Goal: Transaction & Acquisition: Purchase product/service

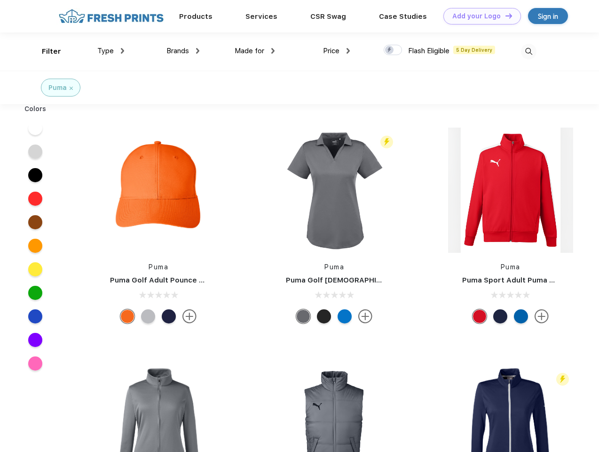
click at [479, 16] on link "Add your Logo Design Tool" at bounding box center [483, 16] width 78 height 16
click at [0, 0] on div "Design Tool" at bounding box center [0, 0] width 0 height 0
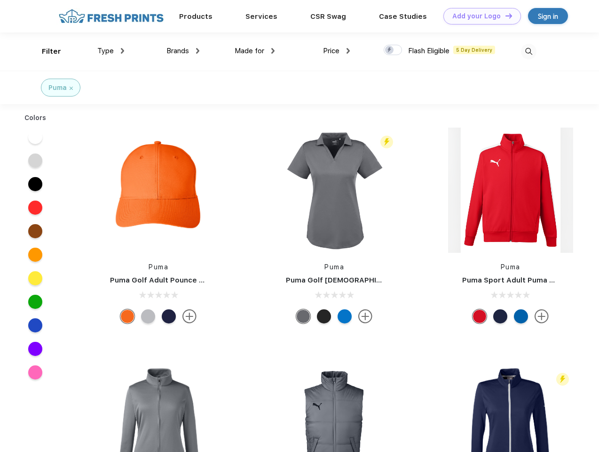
click at [505, 16] on link "Add your Logo Design Tool" at bounding box center [483, 16] width 78 height 16
click at [45, 51] on div "Filter" at bounding box center [51, 51] width 19 height 11
click at [111, 51] on span "Type" at bounding box center [105, 51] width 16 height 8
click at [183, 51] on span "Brands" at bounding box center [178, 51] width 23 height 8
click at [255, 51] on span "Made for" at bounding box center [250, 51] width 30 height 8
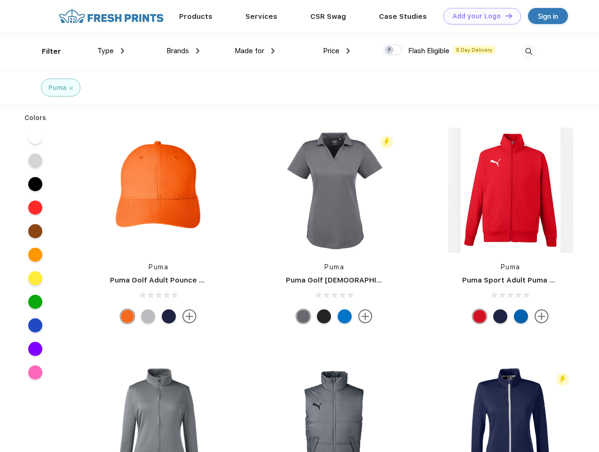
click at [337, 51] on span "Price" at bounding box center [331, 51] width 16 height 8
click at [393, 50] on div at bounding box center [393, 50] width 18 height 10
click at [390, 50] on input "checkbox" at bounding box center [387, 47] width 6 height 6
click at [529, 51] on img at bounding box center [529, 52] width 16 height 16
